Goal: Task Accomplishment & Management: Complete application form

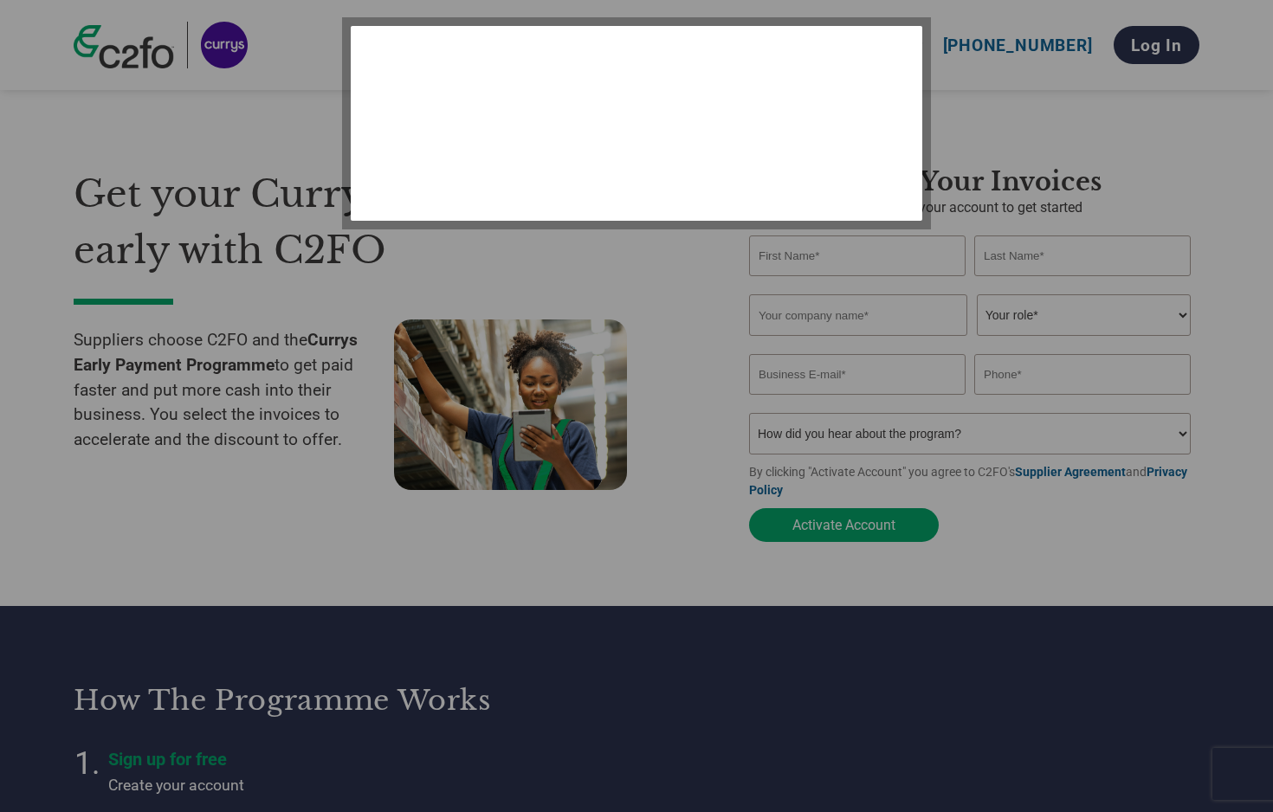
select select "en-[GEOGRAPHIC_DATA]"
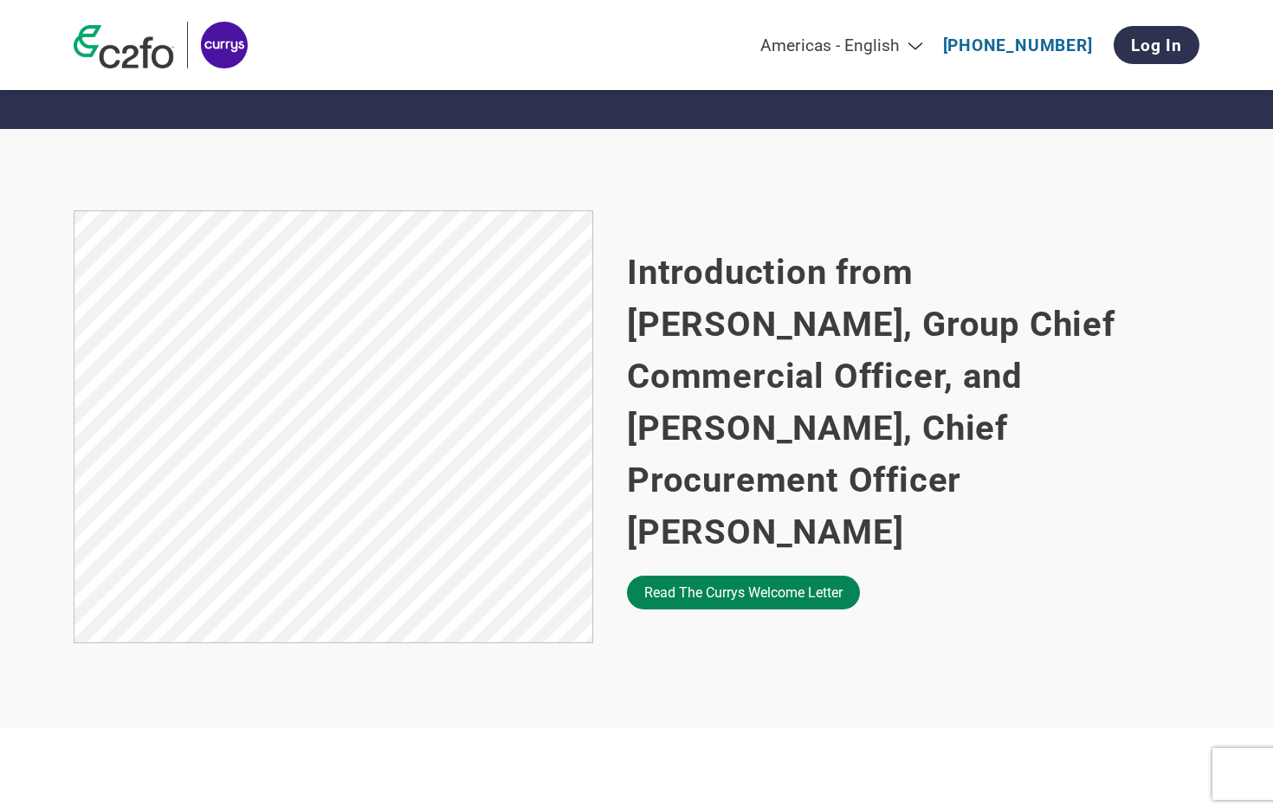
scroll to position [957, 0]
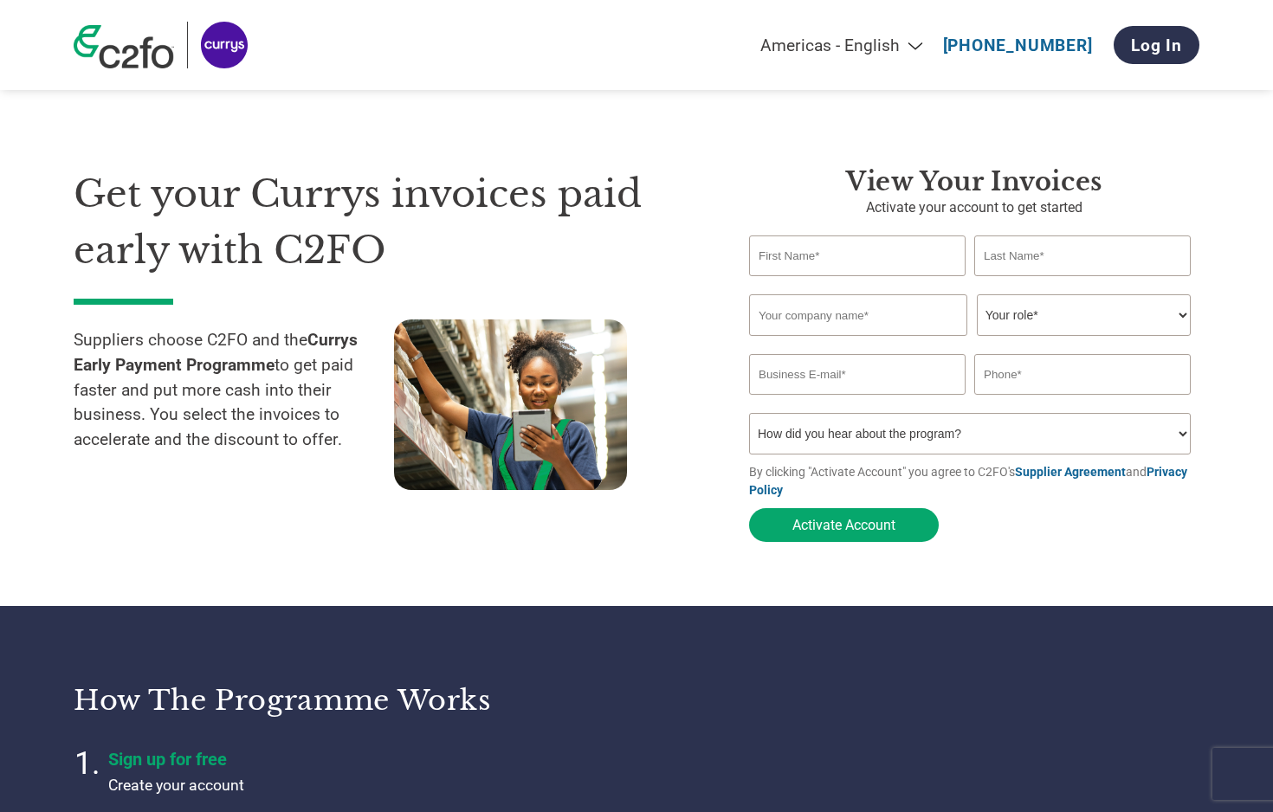
select select "en-[GEOGRAPHIC_DATA]"
type input "[PERSON_NAME][EMAIL_ADDRESS][DOMAIN_NAME]"
type input "[PHONE_NUMBER]"
click at [399, 86] on div "Americas - English Américas - Español [GEOGRAPHIC_DATA] - Português [GEOGRAPHIC…" at bounding box center [637, 45] width 1152 height 90
type input "[PERSON_NAME]"
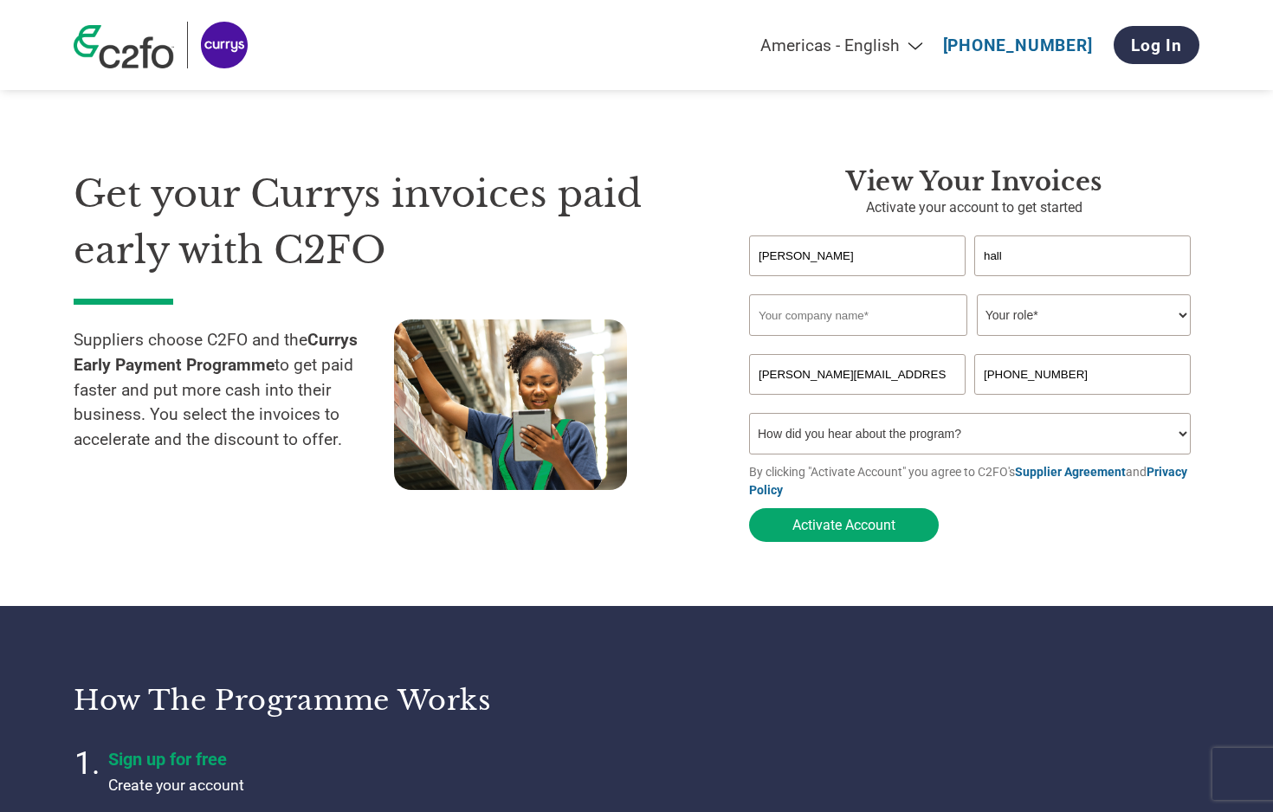
type input "hall"
type input "Volume Network"
select select "CEO"
select select "Other"
click at [831, 532] on button "Activate Account" at bounding box center [844, 525] width 190 height 34
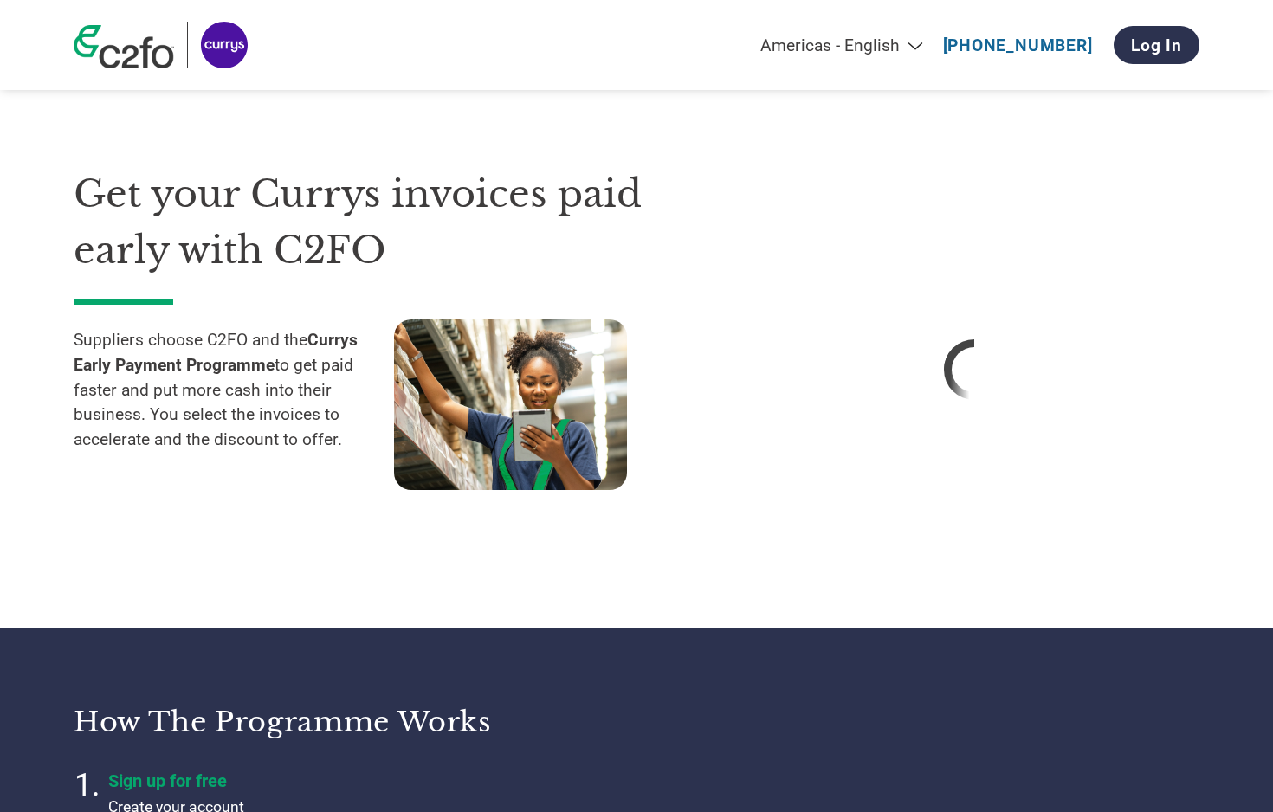
select select "en-[GEOGRAPHIC_DATA]"
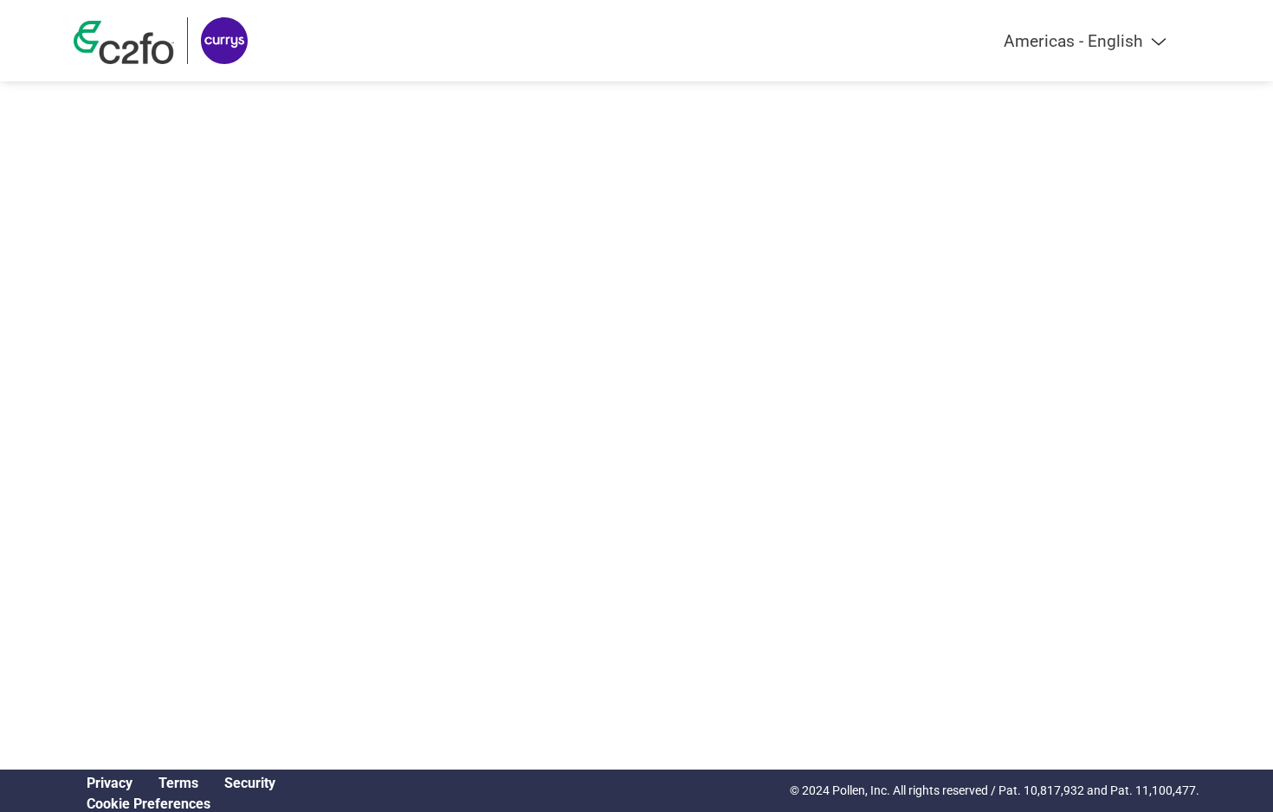
select select "en-[GEOGRAPHIC_DATA]"
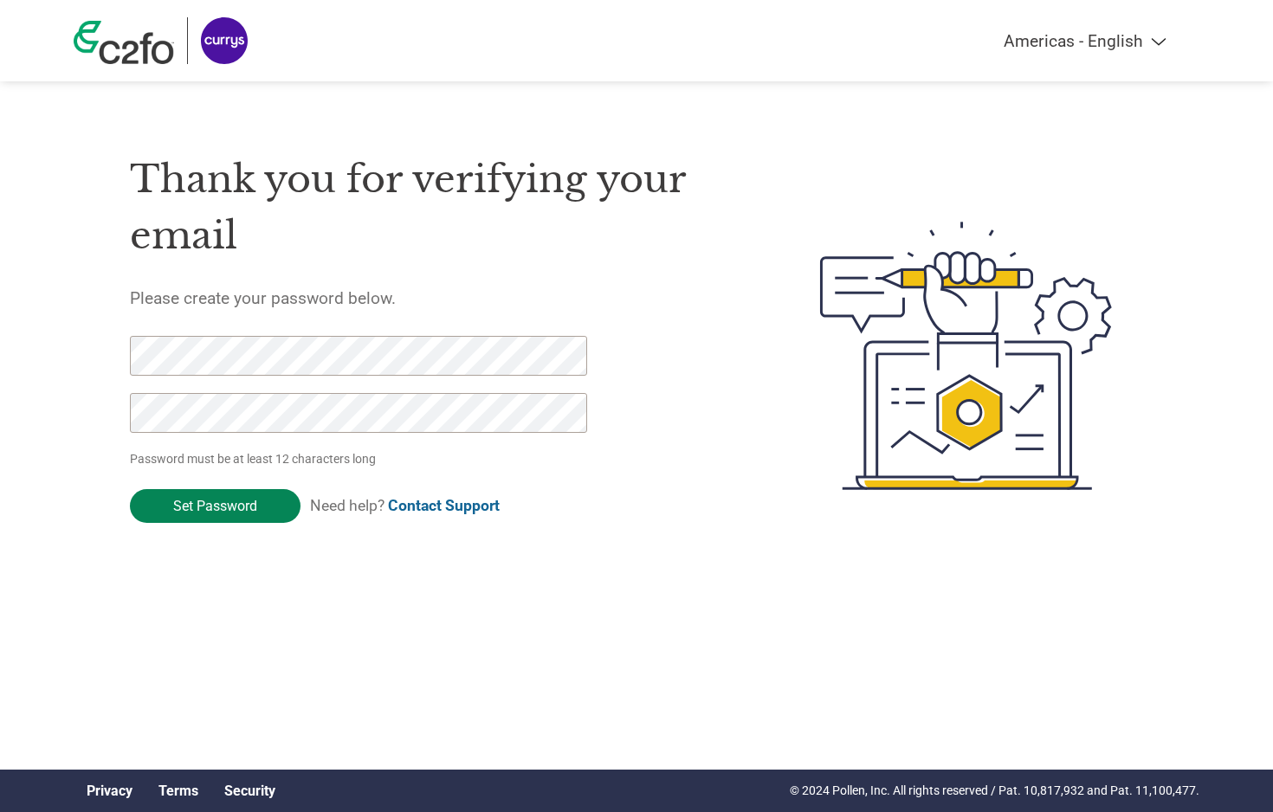
click at [242, 511] on input "Set Password" at bounding box center [215, 506] width 171 height 34
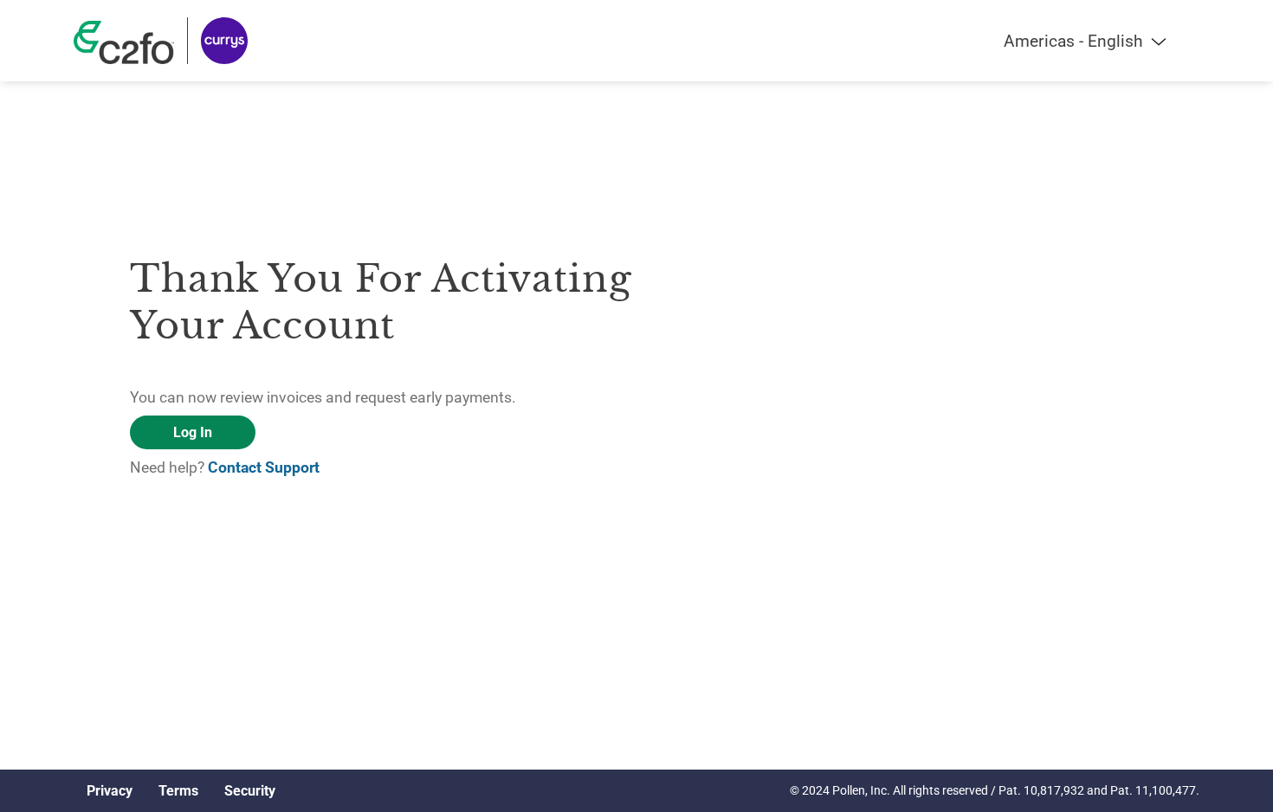
click at [209, 436] on link "Log In" at bounding box center [193, 433] width 126 height 34
